Goal: Transaction & Acquisition: Subscribe to service/newsletter

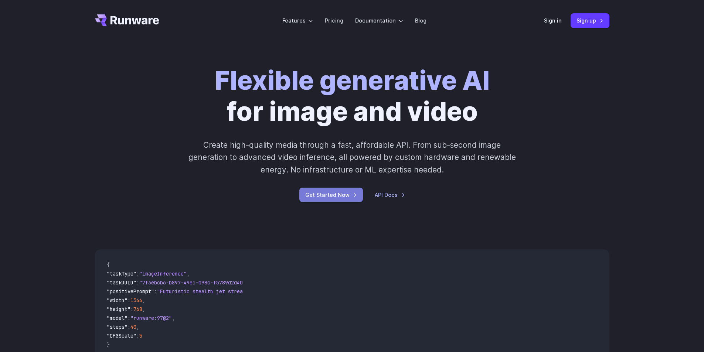
click at [325, 194] on link "Get Started Now" at bounding box center [331, 195] width 64 height 14
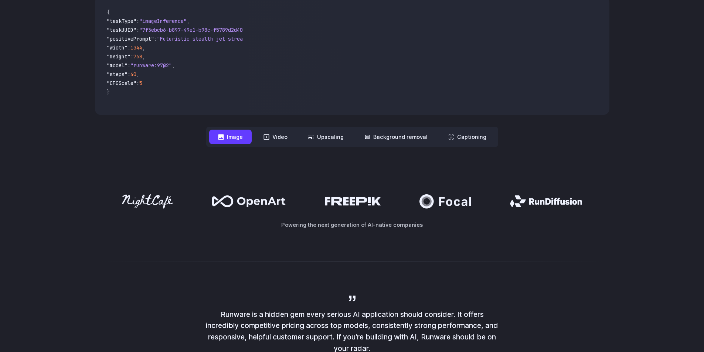
scroll to position [197, 0]
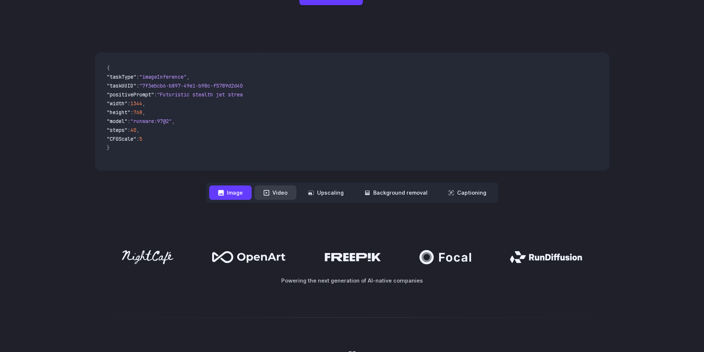
click at [278, 194] on button "Video" at bounding box center [275, 192] width 42 height 14
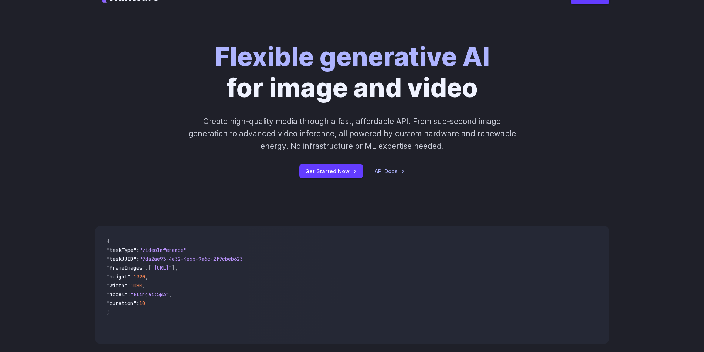
scroll to position [0, 0]
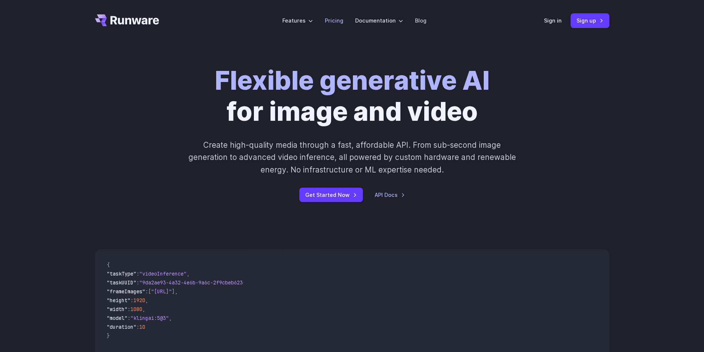
click at [332, 22] on link "Pricing" at bounding box center [334, 20] width 18 height 8
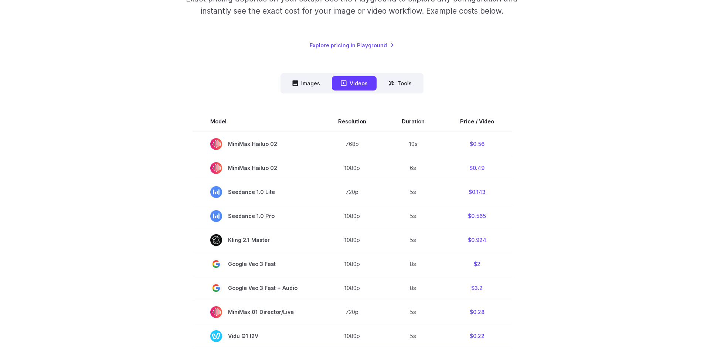
scroll to position [49, 0]
